Goal: Task Accomplishment & Management: Manage account settings

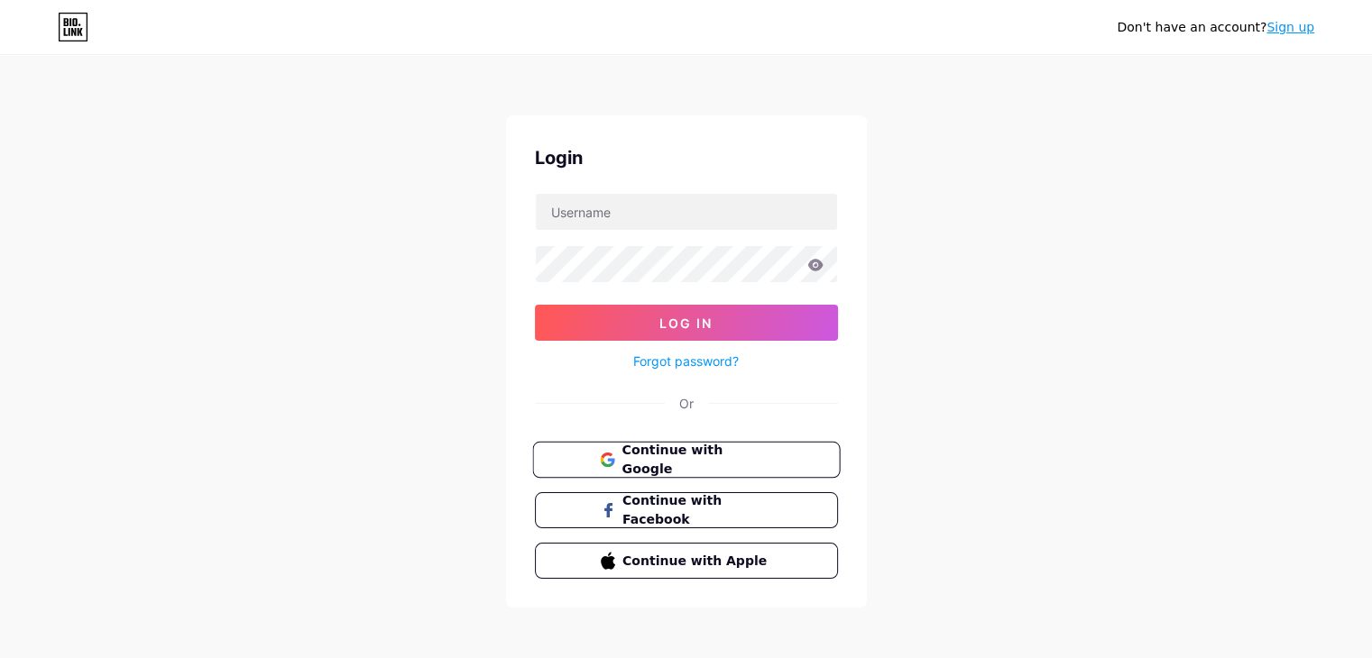
click at [702, 454] on span "Continue with Google" at bounding box center [696, 460] width 151 height 39
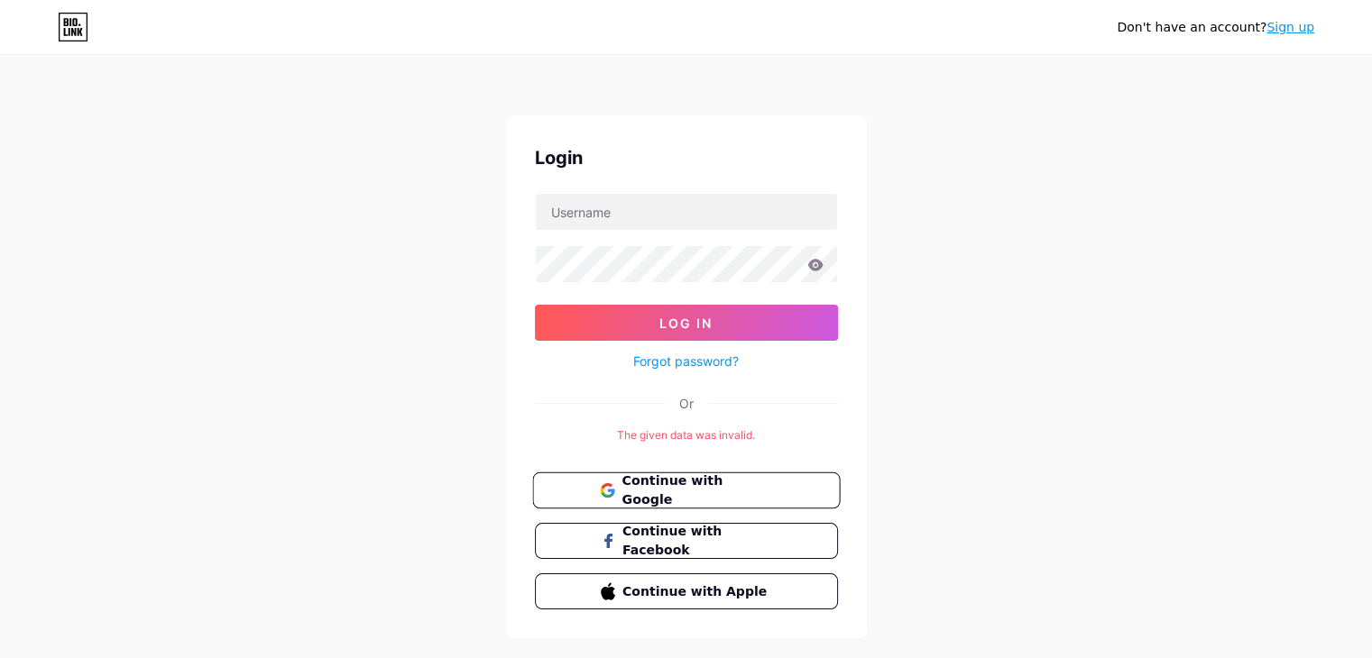
click at [697, 489] on span "Continue with Google" at bounding box center [696, 491] width 151 height 39
click at [1288, 23] on link "Sign up" at bounding box center [1290, 27] width 48 height 14
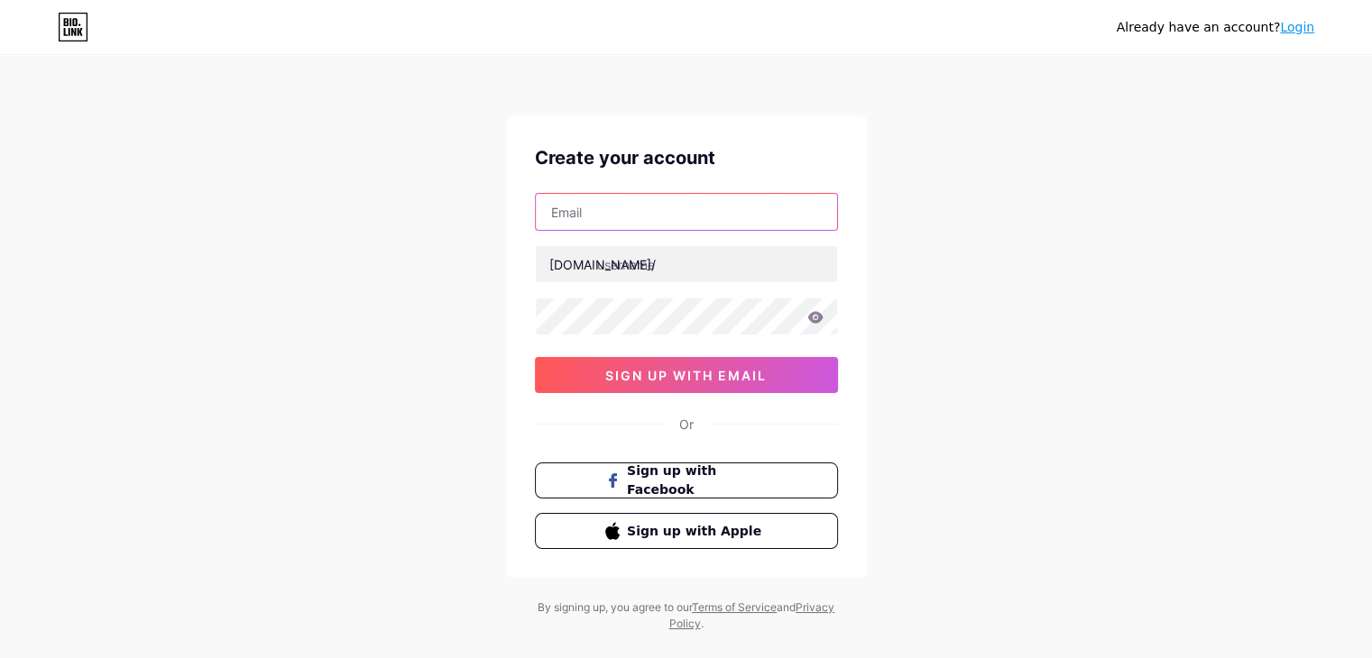
click at [605, 214] on input "text" at bounding box center [686, 212] width 301 height 36
type input "gudigitalproficio@gmail.com"
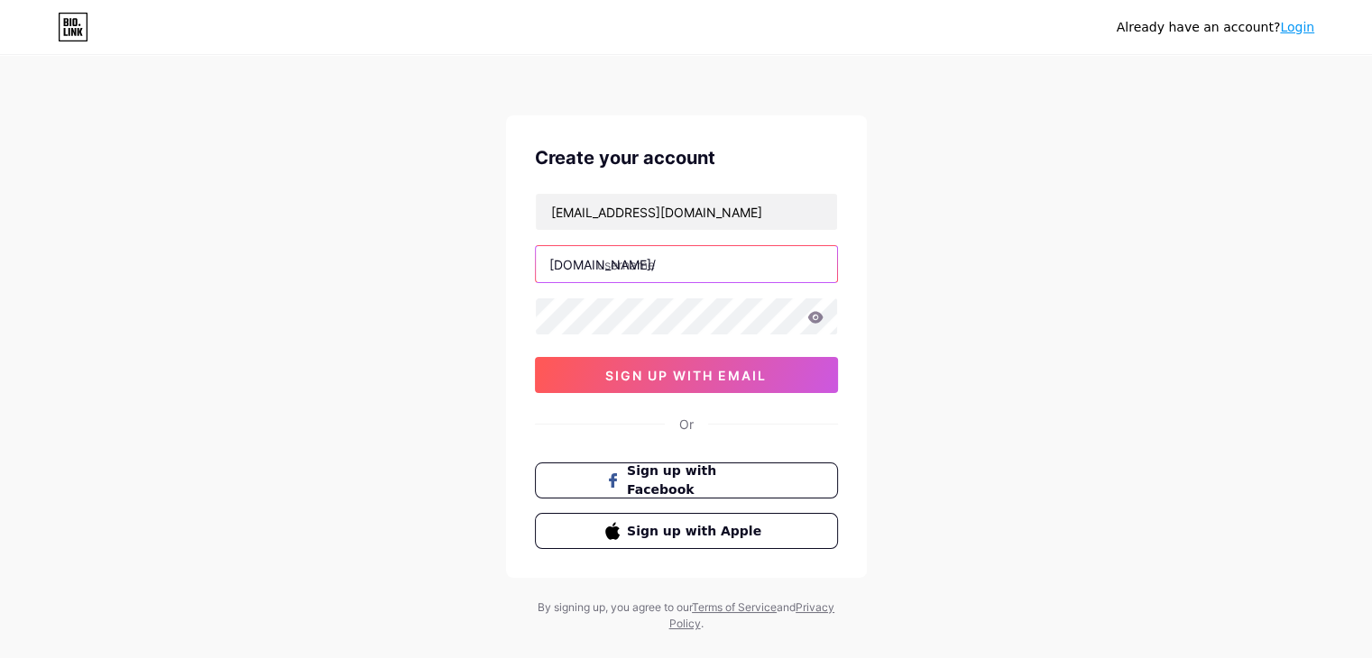
click at [628, 261] on input "text" at bounding box center [686, 264] width 301 height 36
paste input "getultimateauction"
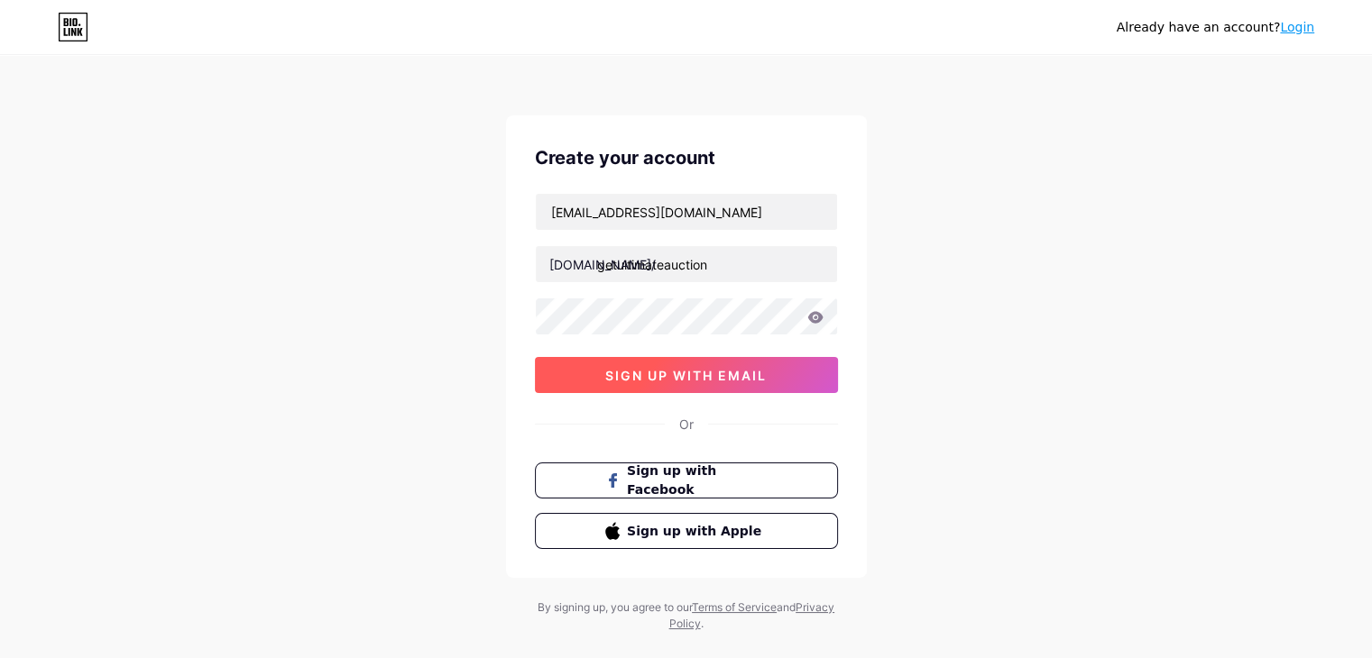
click at [687, 380] on span "sign up with email" at bounding box center [685, 375] width 161 height 15
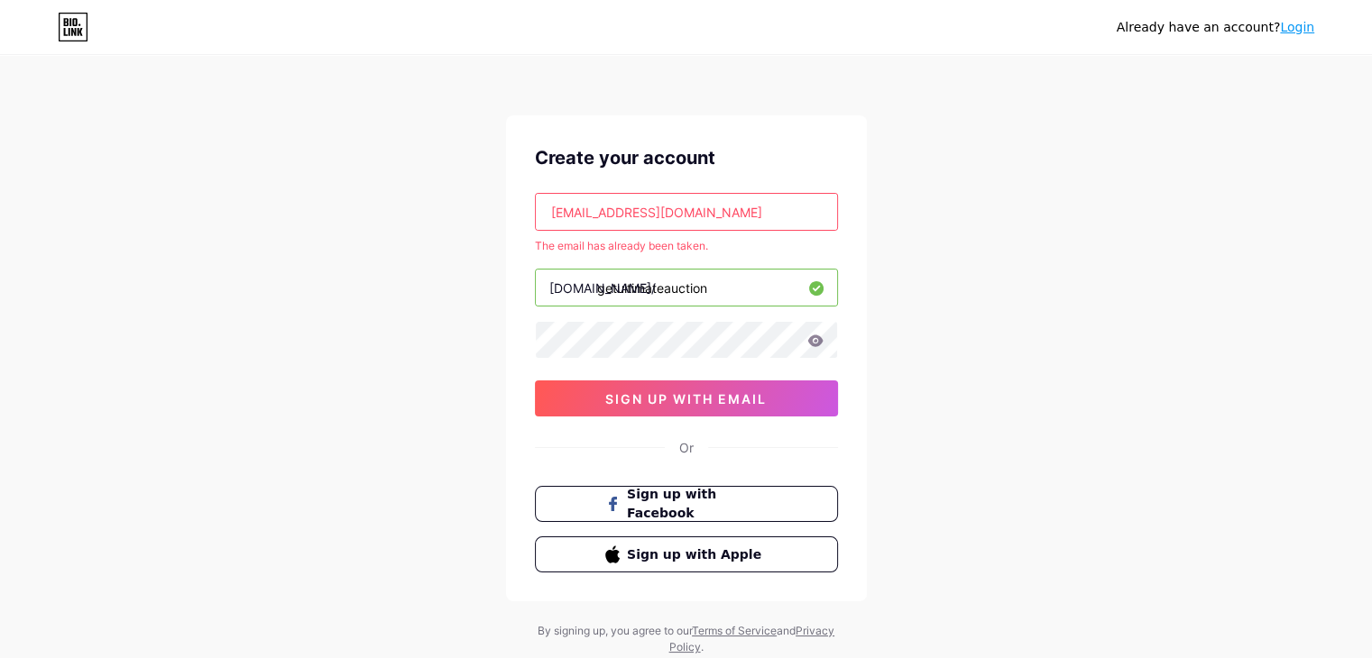
click at [707, 290] on input "getultimateauction" at bounding box center [686, 288] width 301 height 36
type input "getultimateauction1"
click at [675, 405] on span "sign up with email" at bounding box center [685, 398] width 161 height 15
click at [1297, 28] on link "Login" at bounding box center [1297, 27] width 34 height 14
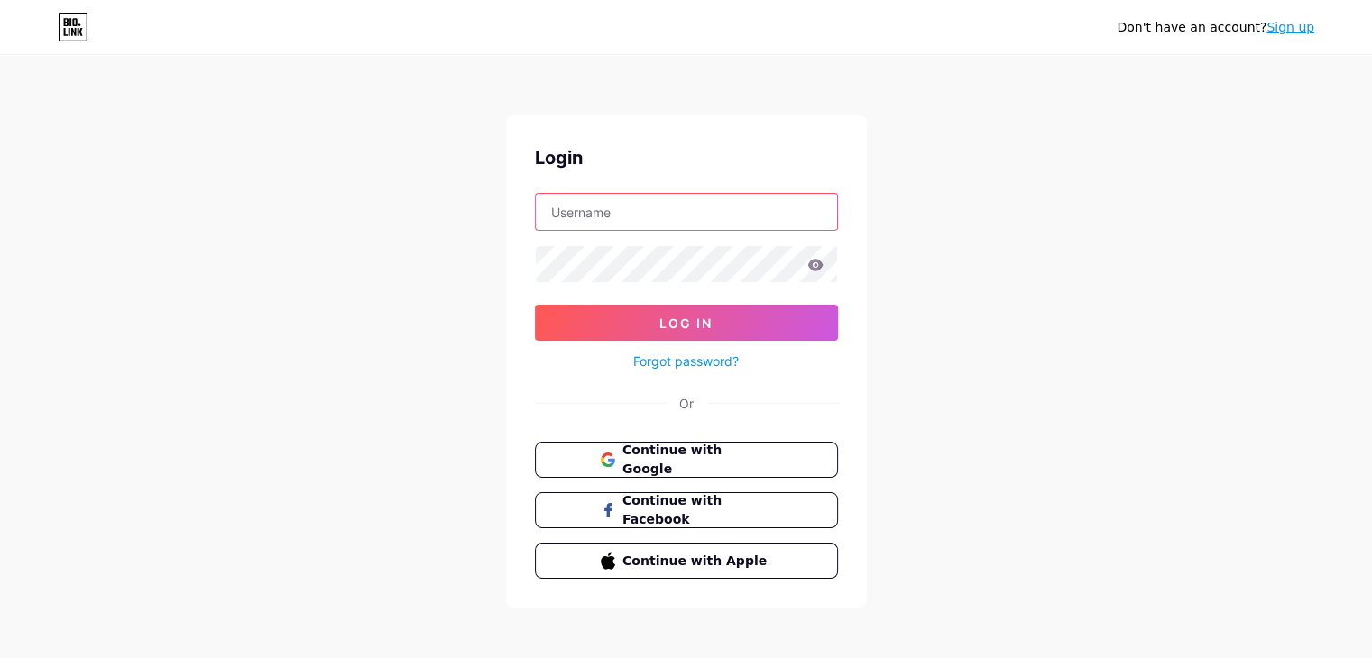
click at [686, 213] on input "text" at bounding box center [686, 212] width 301 height 36
click at [581, 209] on input "text" at bounding box center [686, 212] width 301 height 36
paste input "getultimateauction"
type input "getultimateauction"
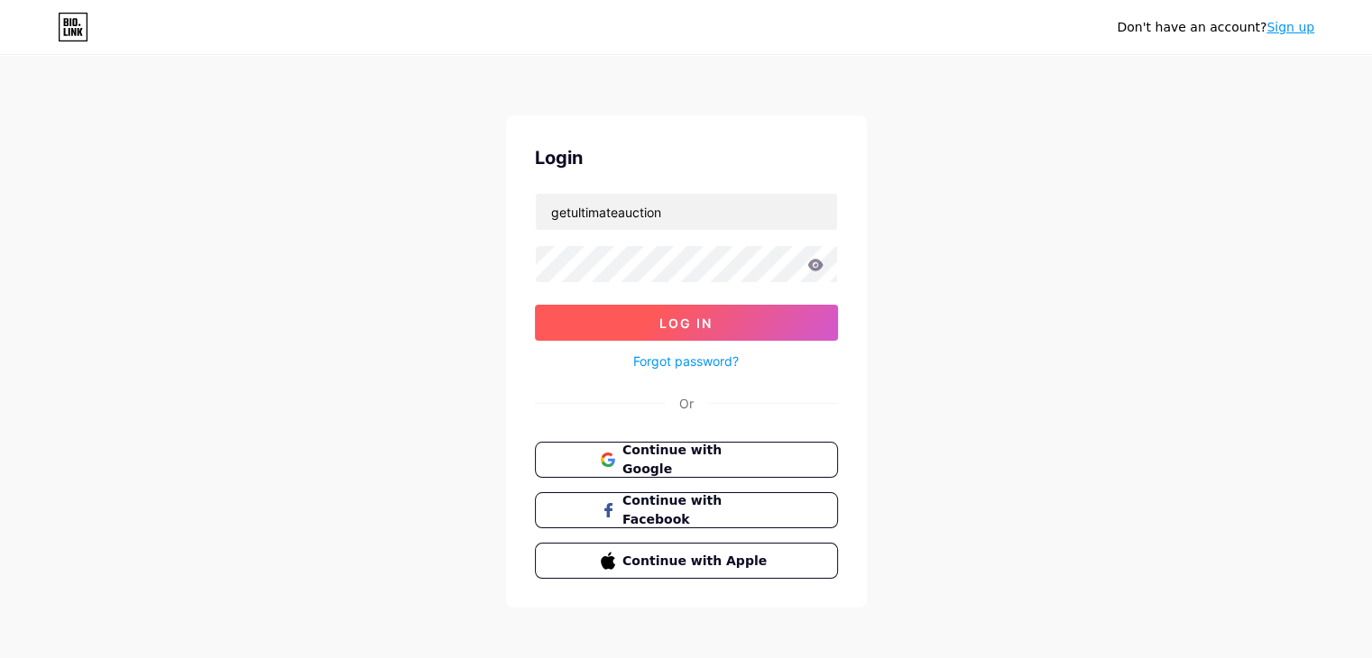
click at [741, 326] on button "Log In" at bounding box center [686, 323] width 303 height 36
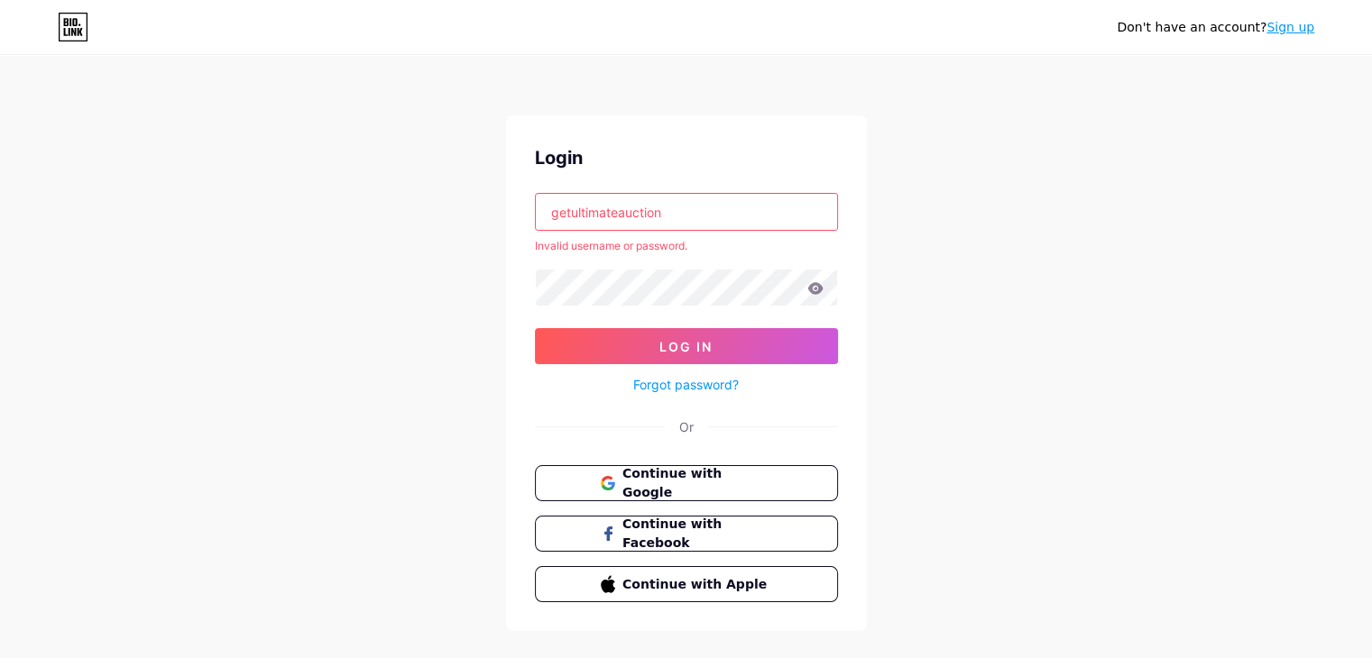
click at [707, 381] on link "Forgot password?" at bounding box center [686, 384] width 106 height 19
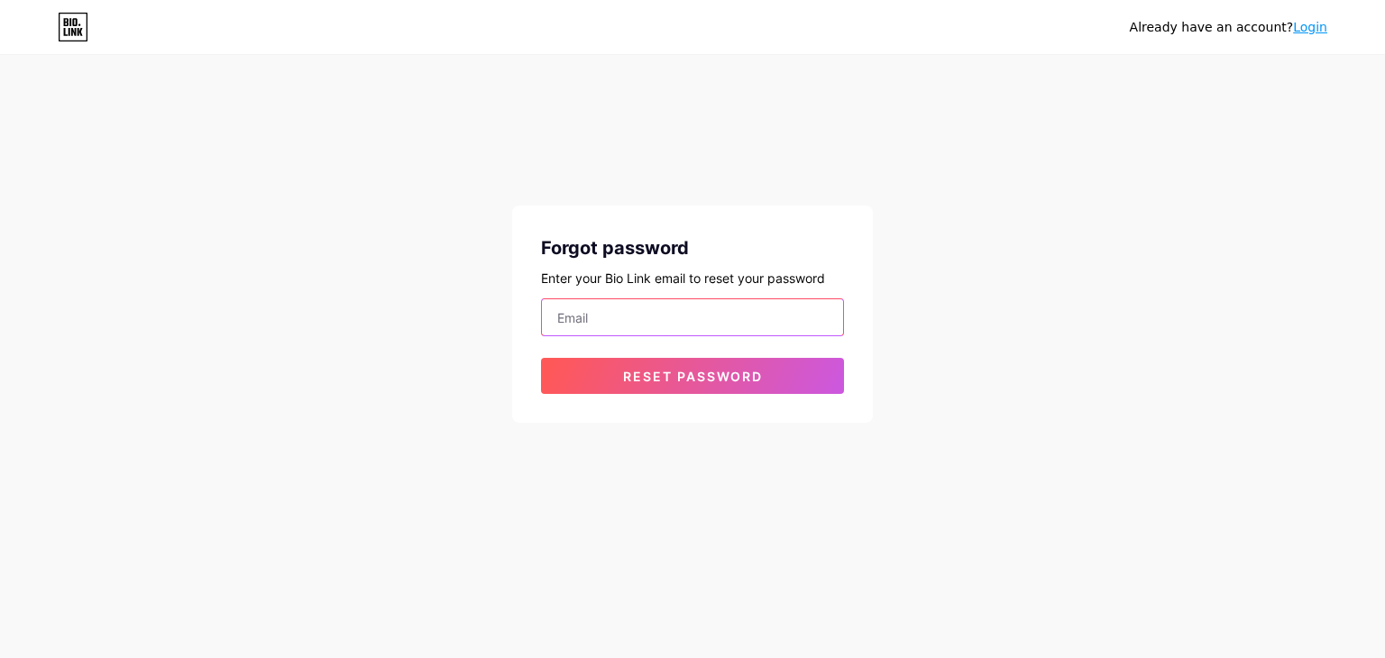
click at [624, 315] on input "email" at bounding box center [692, 317] width 301 height 36
type input "gudigitalproficio@gmail.com"
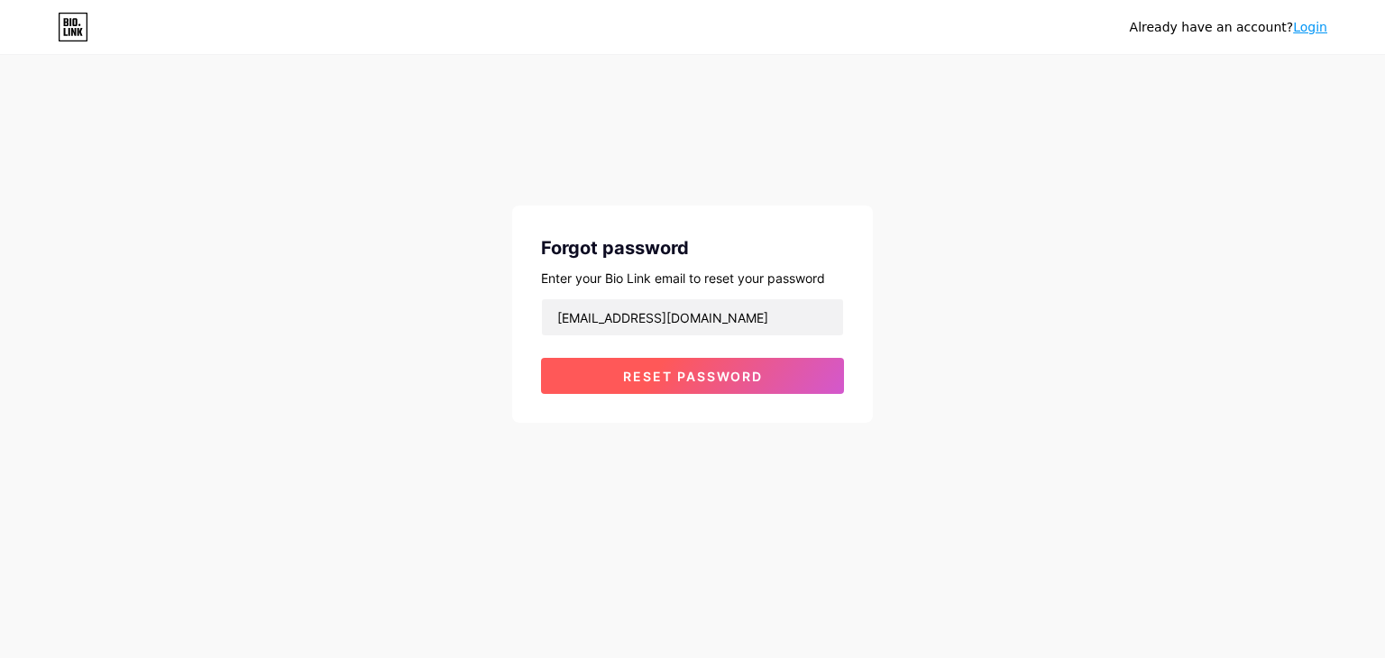
click at [618, 379] on button "Reset password" at bounding box center [692, 376] width 303 height 36
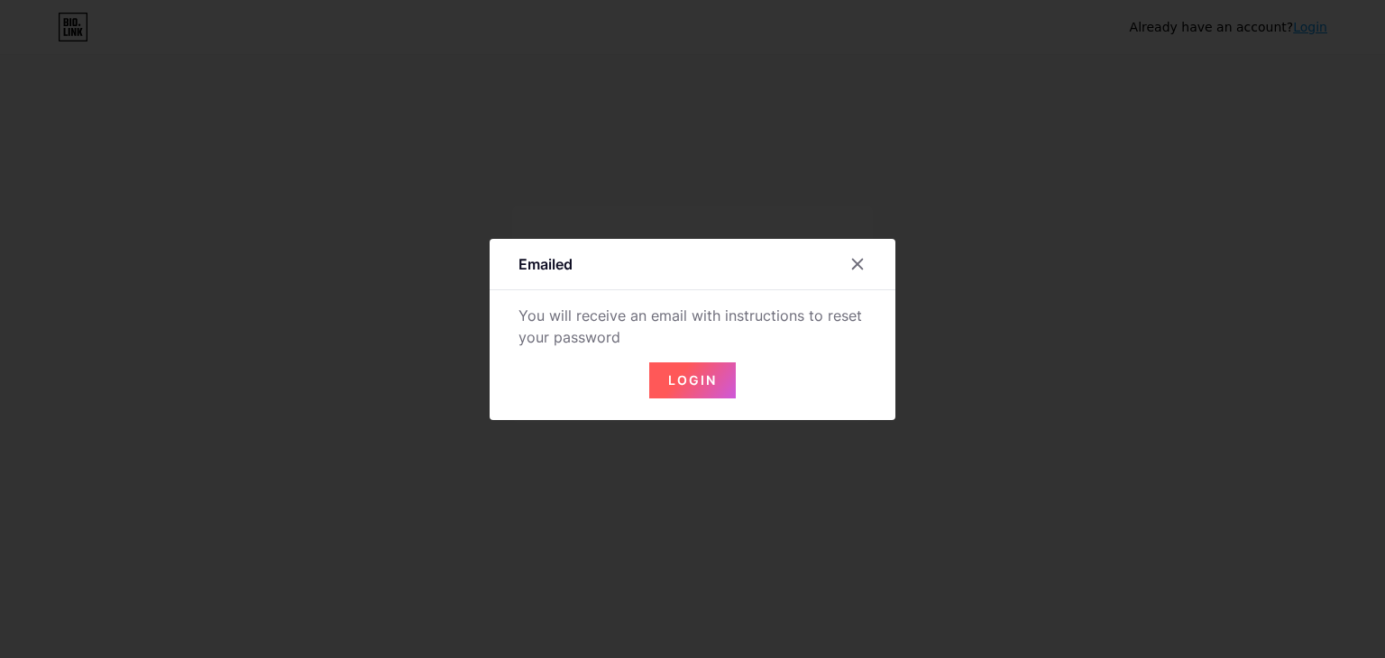
click at [700, 381] on span "Login" at bounding box center [692, 379] width 49 height 15
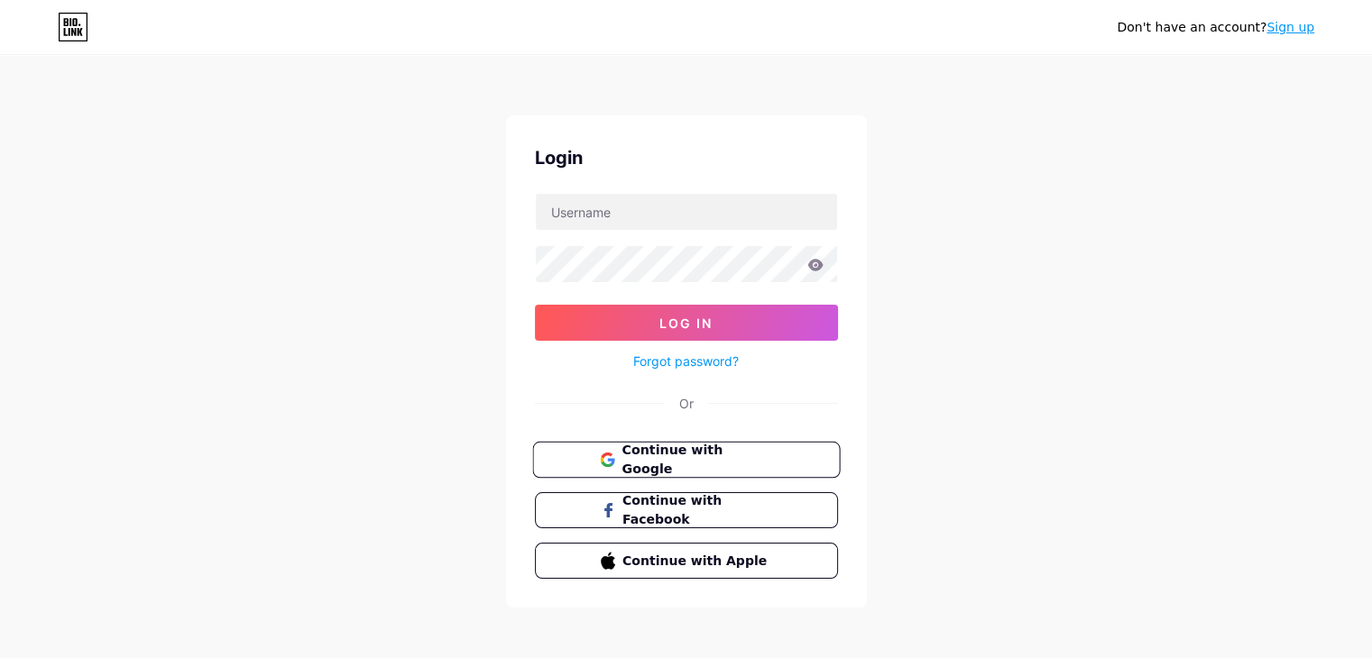
click at [682, 463] on span "Continue with Google" at bounding box center [696, 460] width 151 height 39
